Goal: Task Accomplishment & Management: Manage account settings

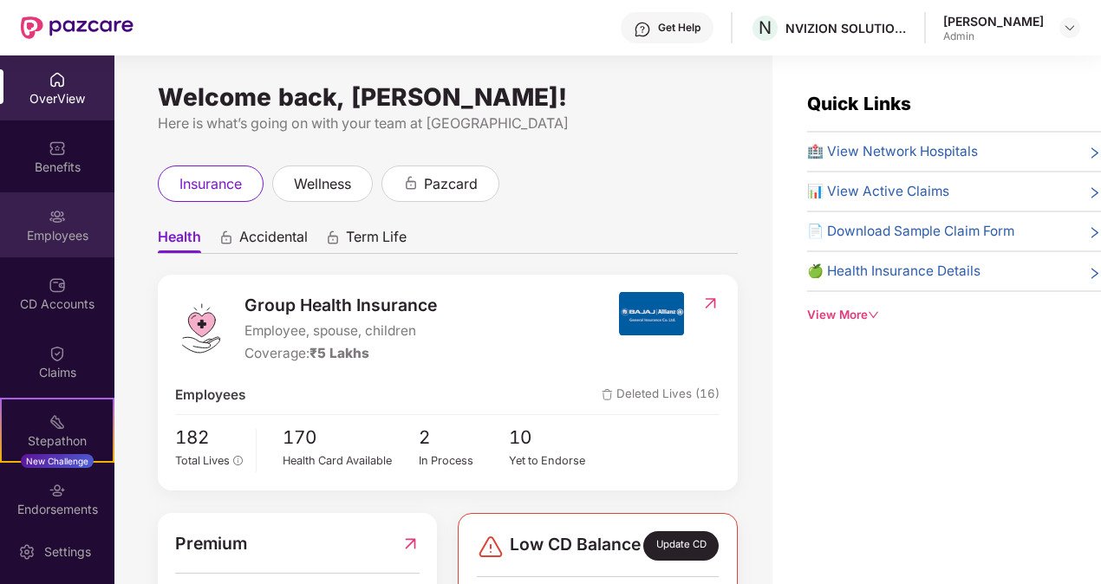
click at [57, 231] on div "Employees" at bounding box center [57, 235] width 114 height 17
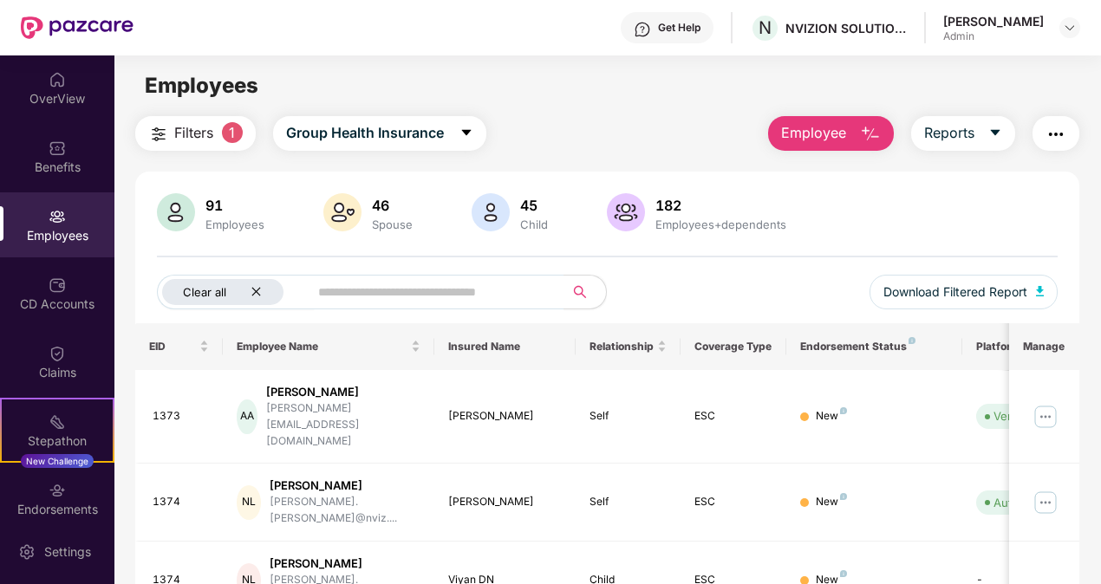
click at [253, 291] on icon "close" at bounding box center [256, 291] width 11 height 11
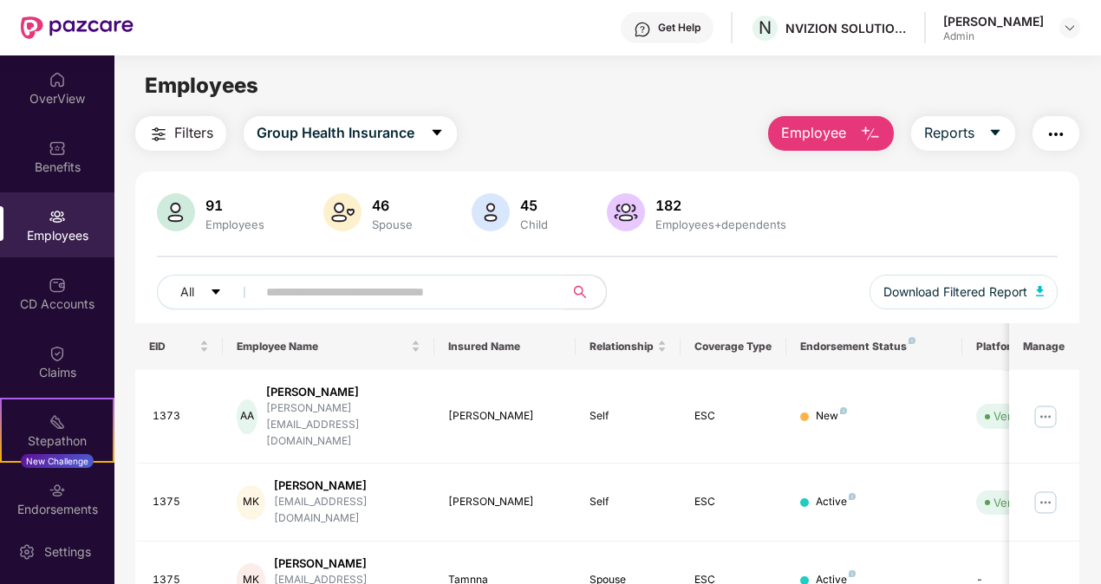
click at [266, 293] on input "text" at bounding box center [403, 292] width 275 height 26
type input "******"
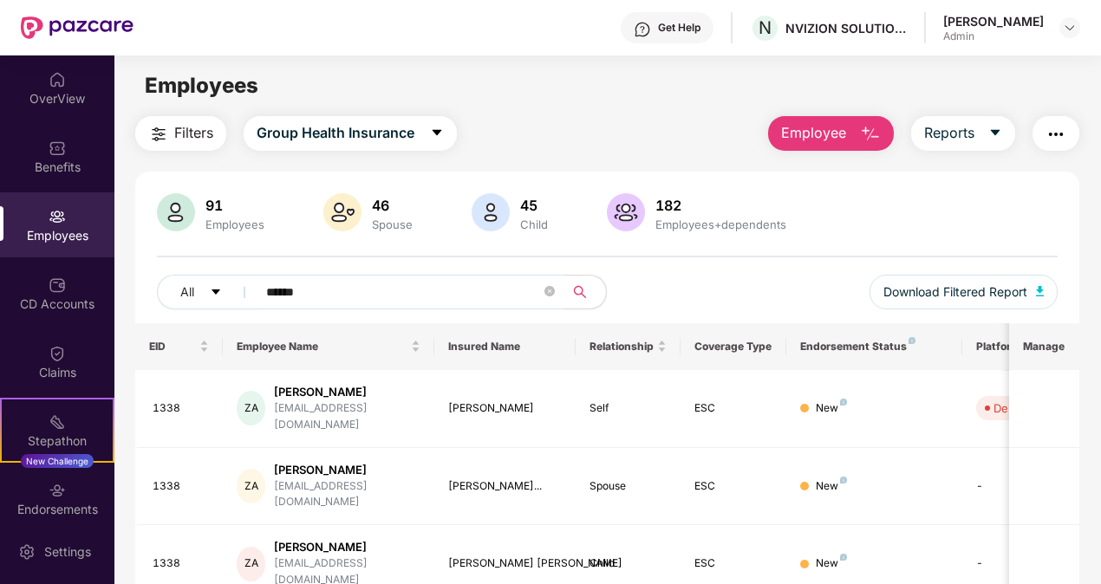
scroll to position [55, 0]
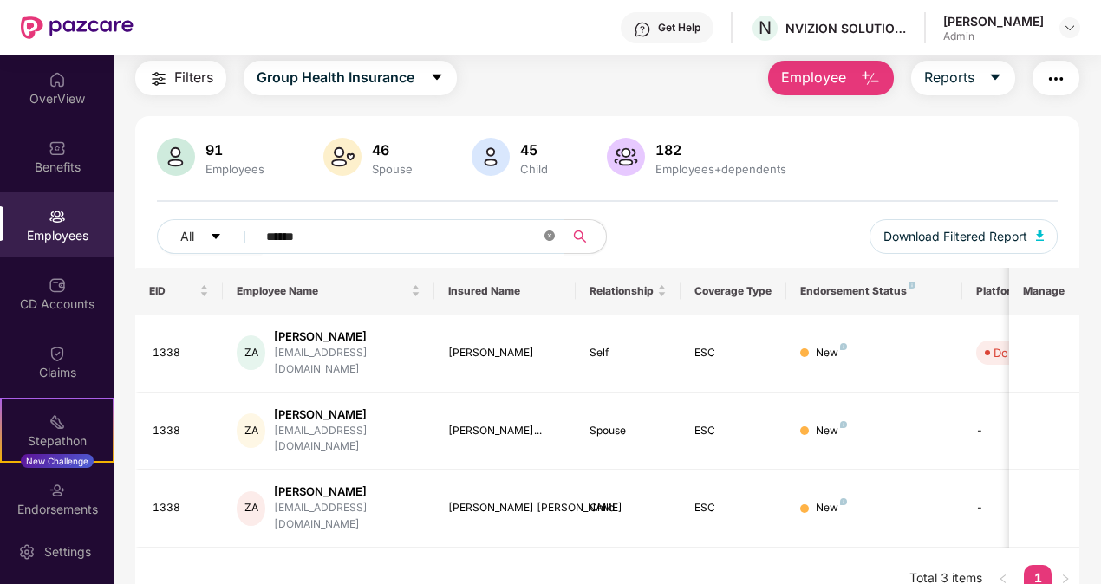
click at [550, 233] on icon "close-circle" at bounding box center [549, 236] width 10 height 10
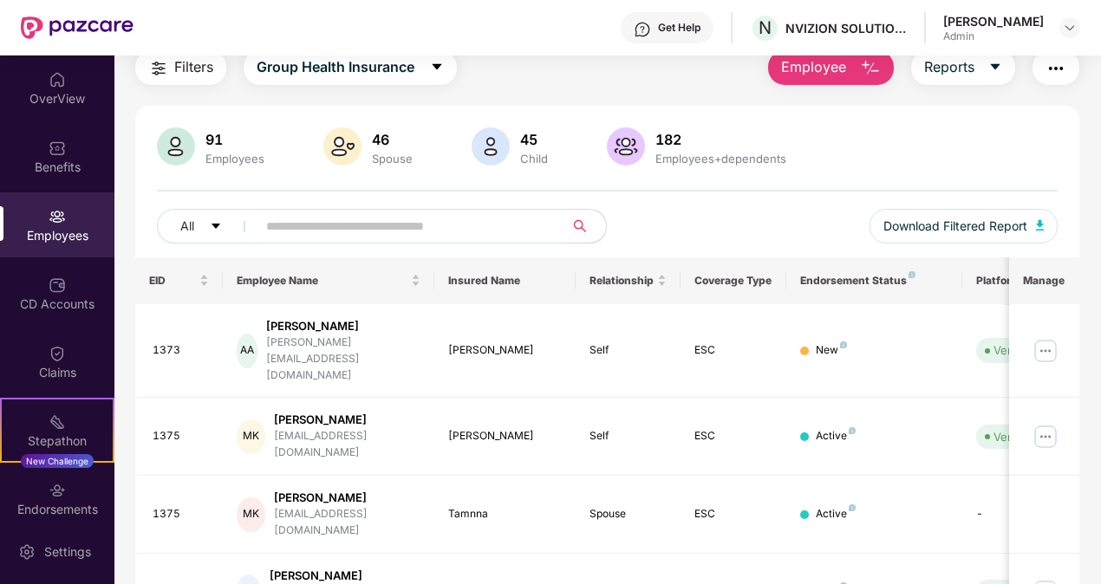
scroll to position [0, 0]
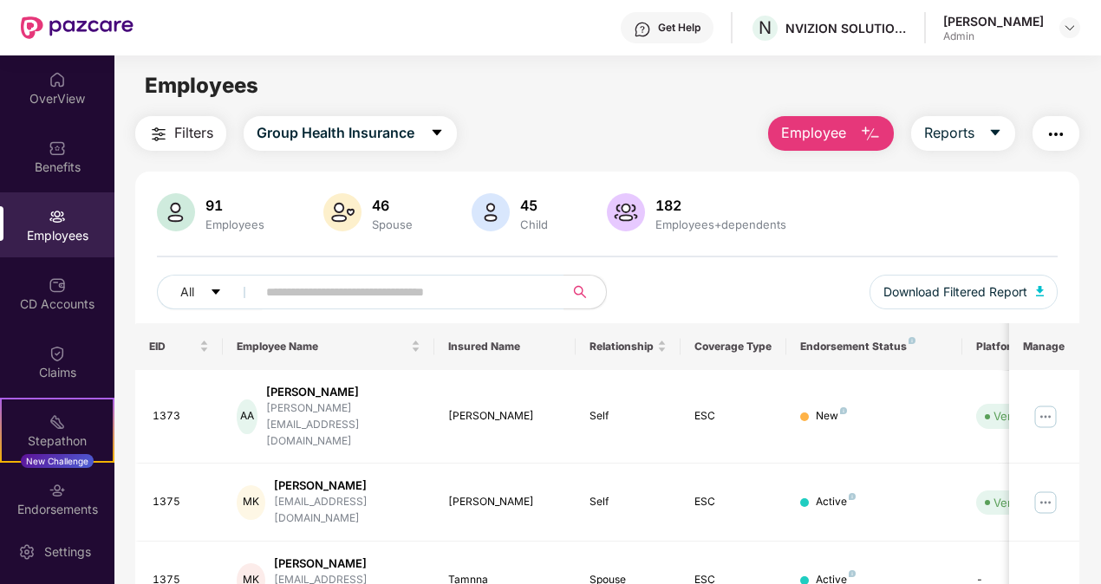
click at [68, 227] on div "Employees" at bounding box center [57, 235] width 114 height 17
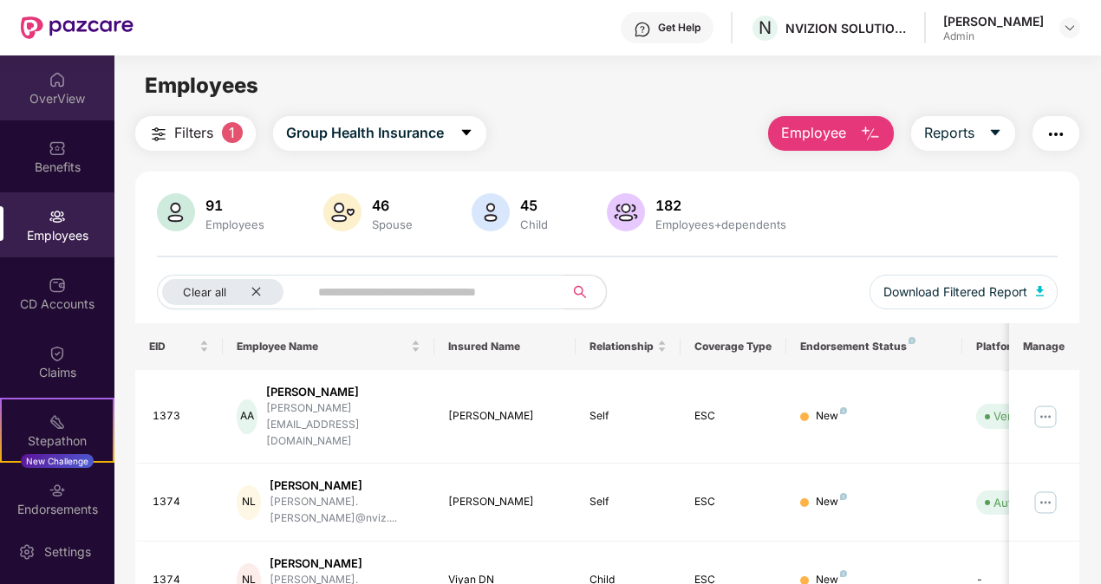
click at [32, 95] on div "OverView" at bounding box center [57, 98] width 114 height 17
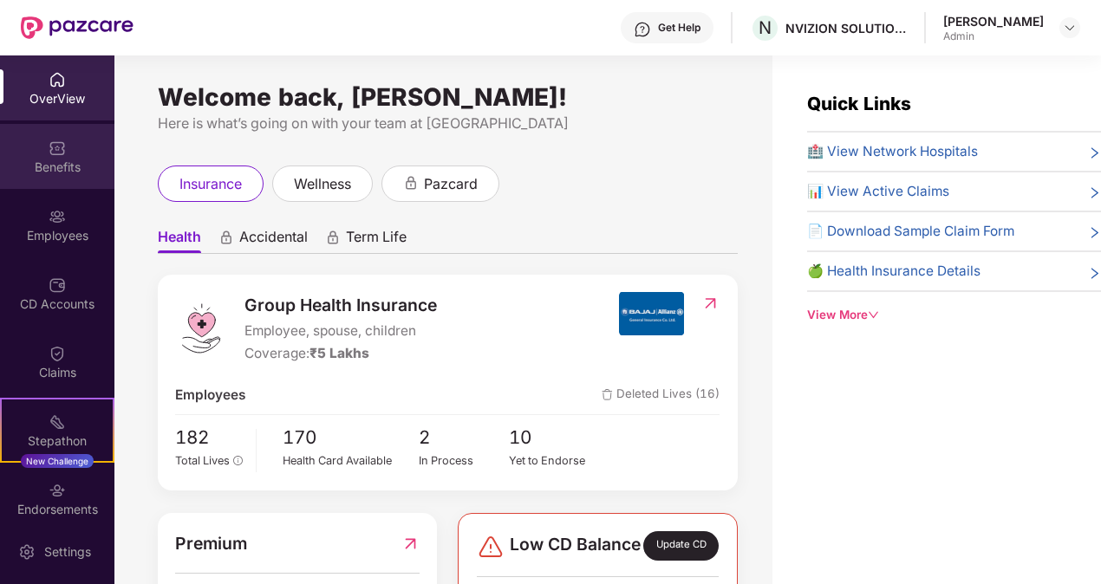
click at [65, 169] on div "Benefits" at bounding box center [57, 167] width 114 height 17
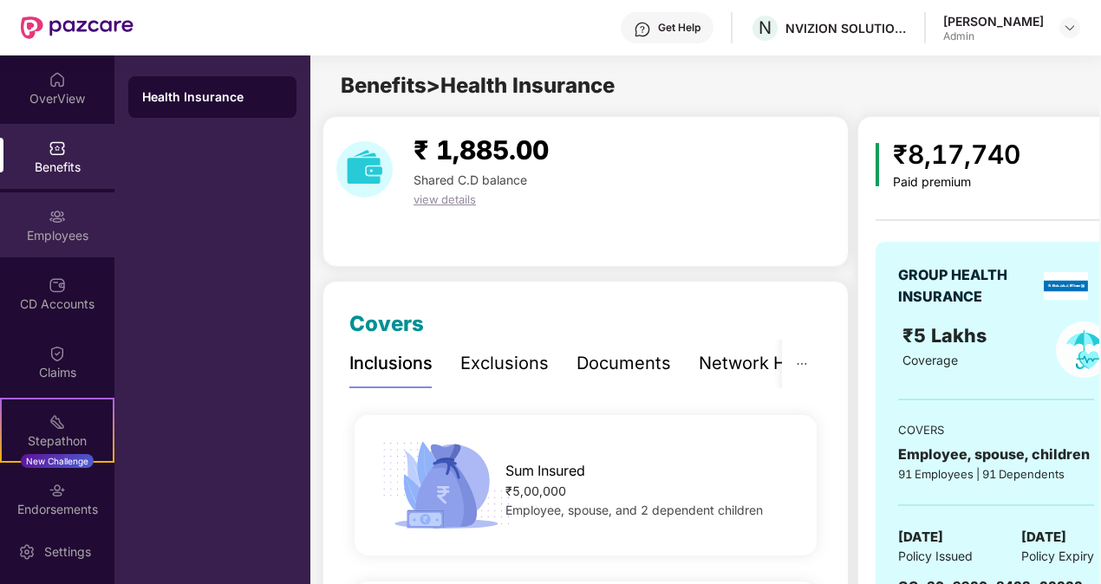
click at [62, 216] on img at bounding box center [57, 216] width 17 height 17
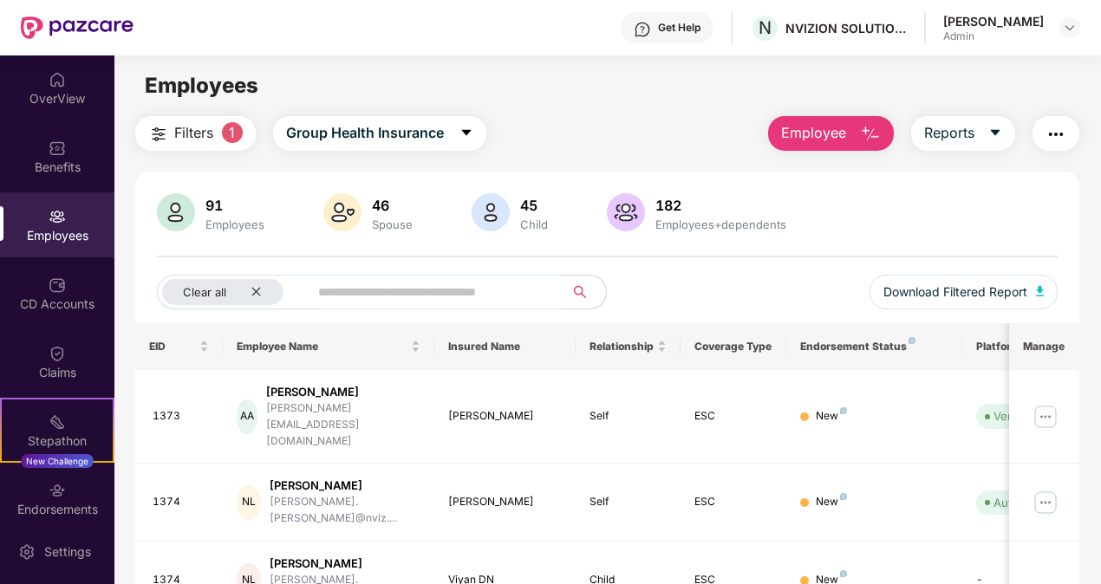
click at [242, 137] on span "1" at bounding box center [232, 132] width 21 height 21
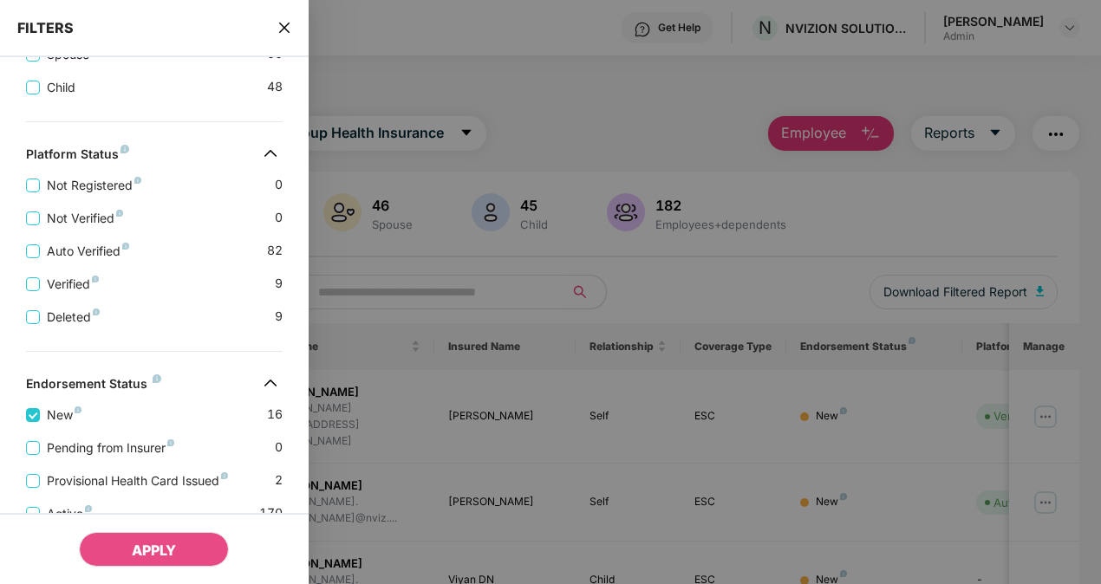
scroll to position [450, 0]
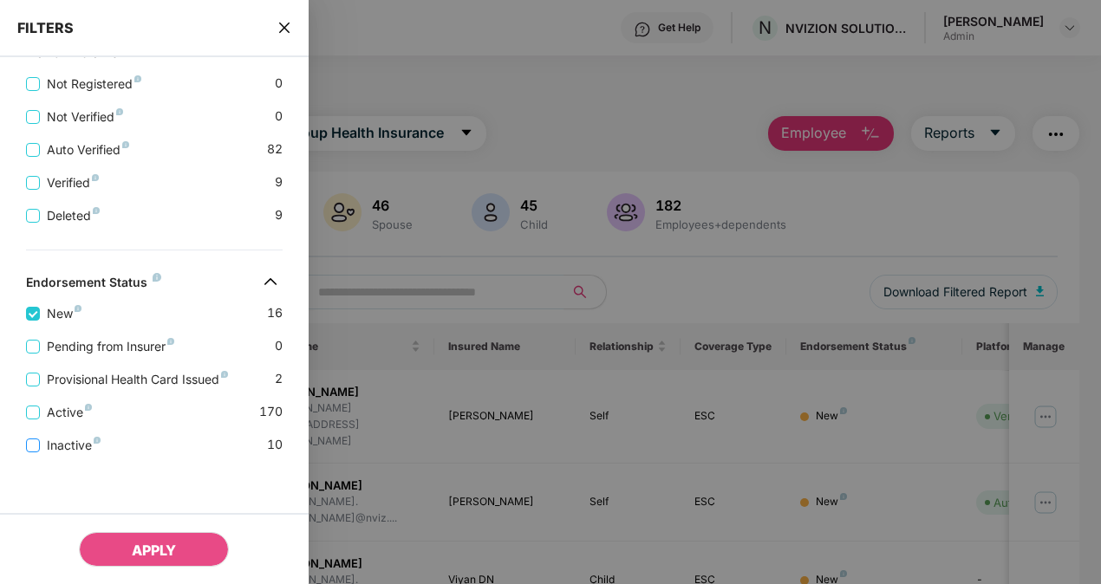
click at [30, 451] on label "Inactive" at bounding box center [66, 445] width 81 height 19
click at [134, 538] on button "APPLY" at bounding box center [154, 549] width 150 height 35
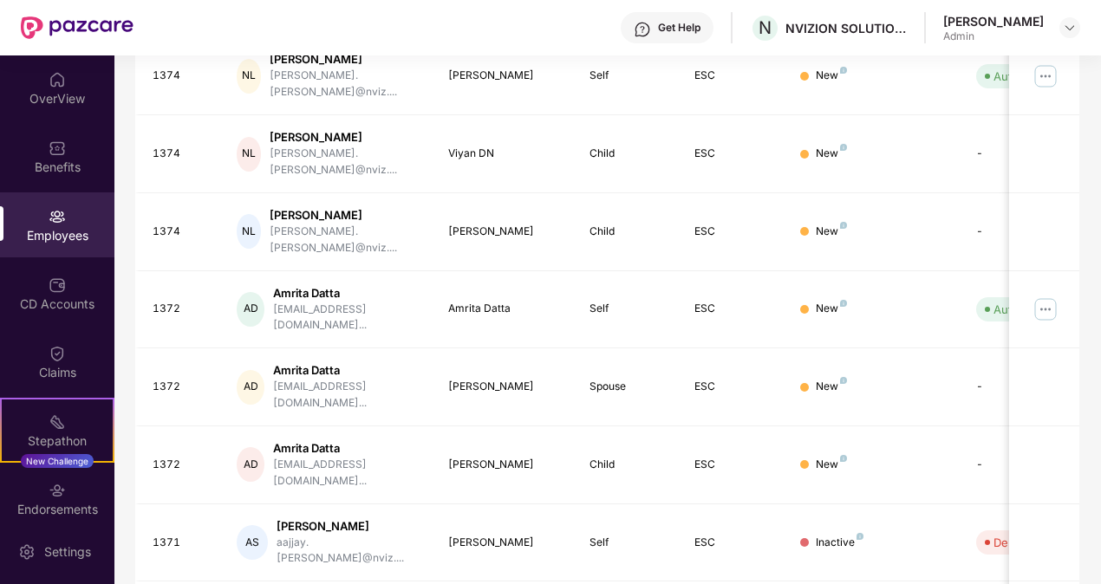
scroll to position [477, 0]
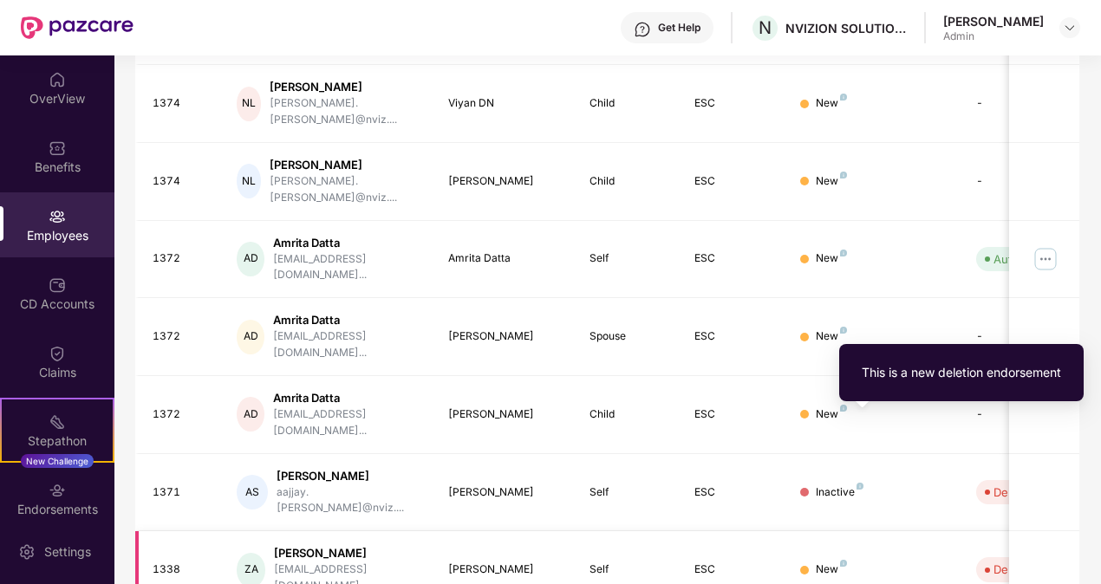
click at [840, 560] on img at bounding box center [843, 563] width 7 height 7
